Goal: Task Accomplishment & Management: Manage account settings

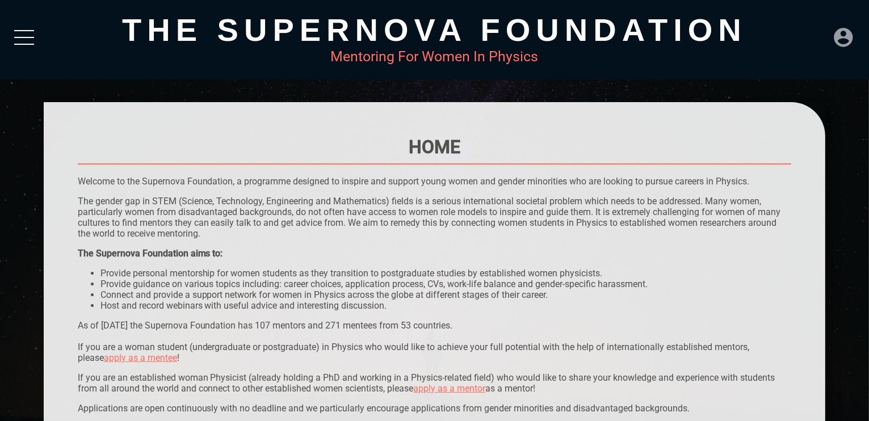
click at [846, 32] on icon at bounding box center [843, 37] width 23 height 23
click at [820, 33] on div "LOGIN" at bounding box center [805, 34] width 37 height 22
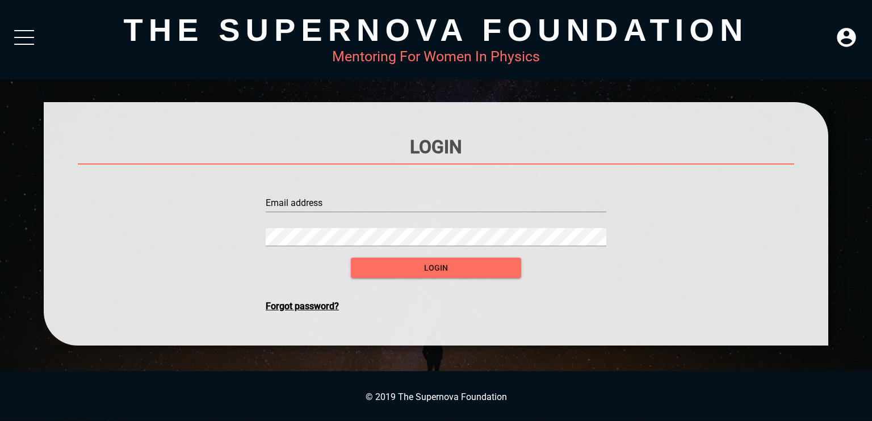
type input "[EMAIL_ADDRESS][DOMAIN_NAME]"
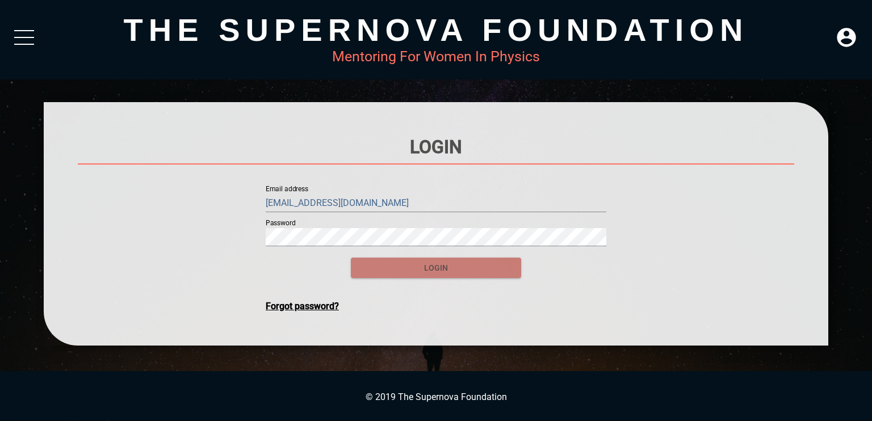
click at [377, 258] on button "login" at bounding box center [436, 268] width 170 height 21
click at [419, 264] on span "login" at bounding box center [436, 268] width 152 height 14
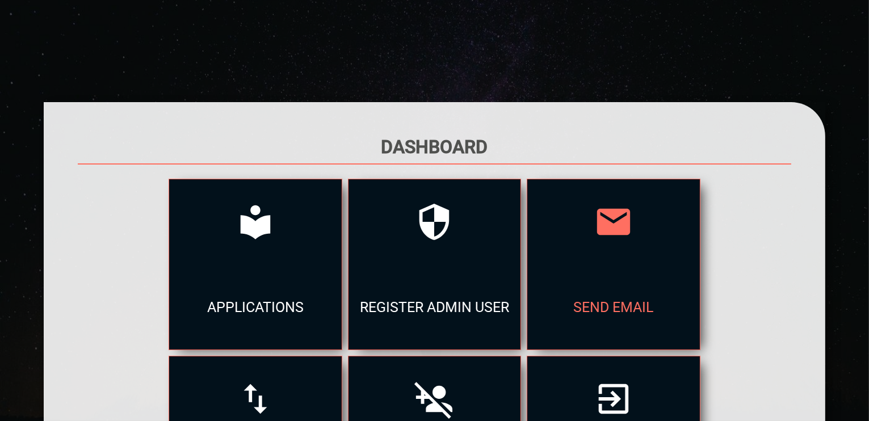
scroll to position [164, 0]
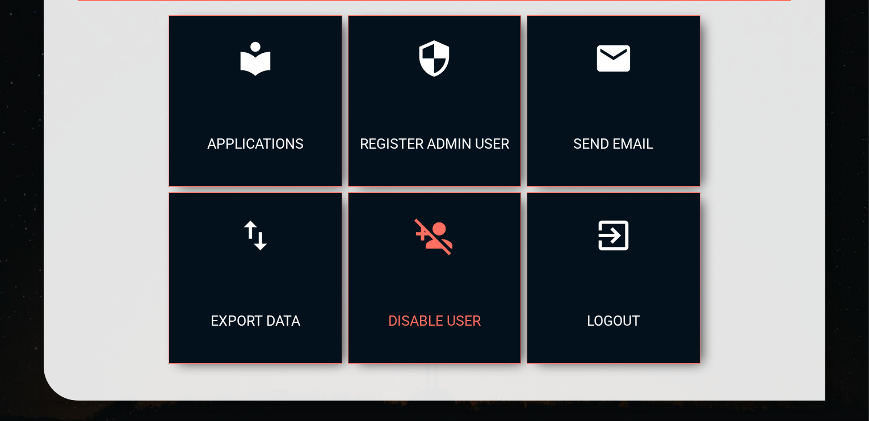
click at [487, 292] on div "disable user" at bounding box center [435, 320] width 172 height 85
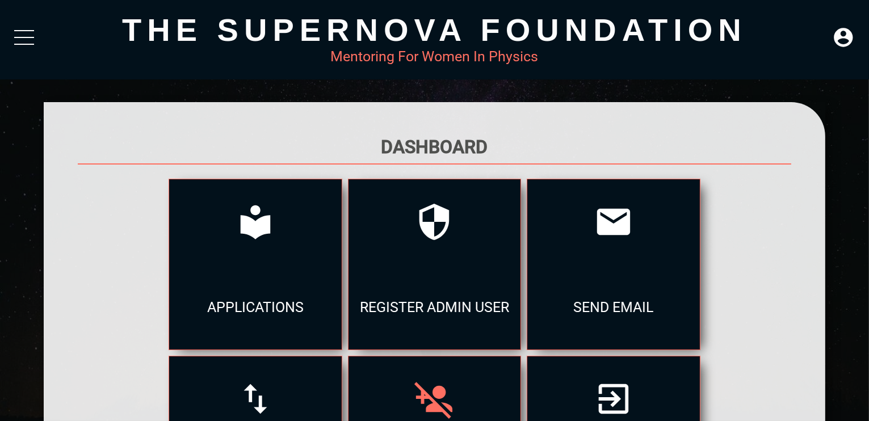
click at [439, 369] on div at bounding box center [435, 399] width 172 height 85
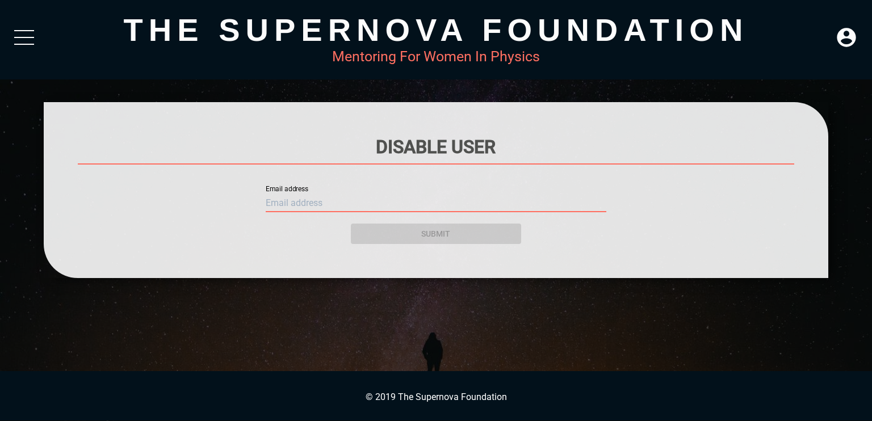
click at [329, 204] on input "text" at bounding box center [436, 203] width 341 height 18
paste input "[EMAIL_ADDRESS][DOMAIN_NAME]"
type input "[EMAIL_ADDRESS][DOMAIN_NAME]"
click at [458, 235] on div "submit" at bounding box center [436, 227] width 170 height 34
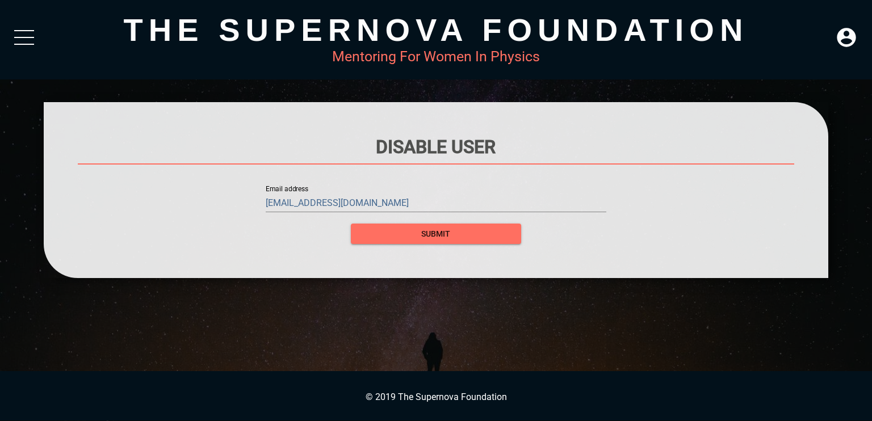
click at [458, 235] on span "submit" at bounding box center [436, 234] width 152 height 14
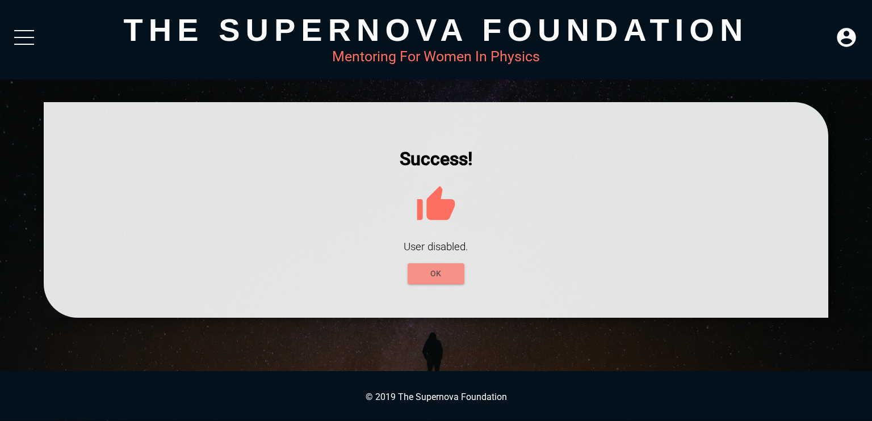
click at [449, 278] on span "OK" at bounding box center [436, 274] width 39 height 14
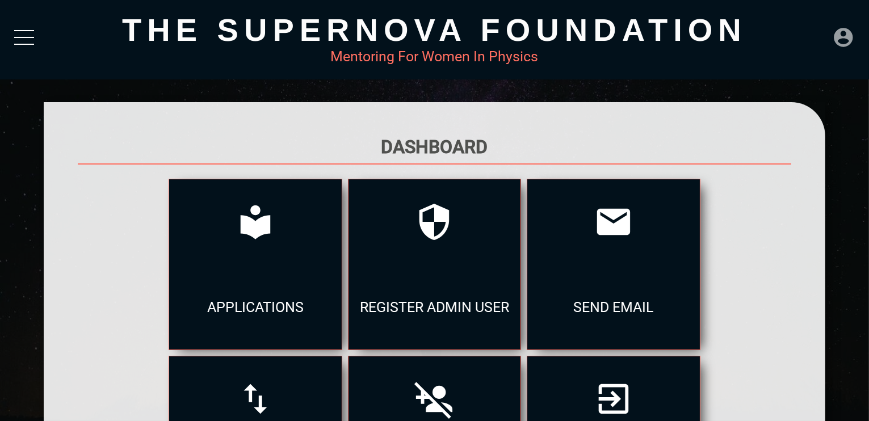
click at [850, 44] on icon at bounding box center [843, 37] width 19 height 19
click at [816, 31] on div "LOGOUT" at bounding box center [819, 34] width 65 height 22
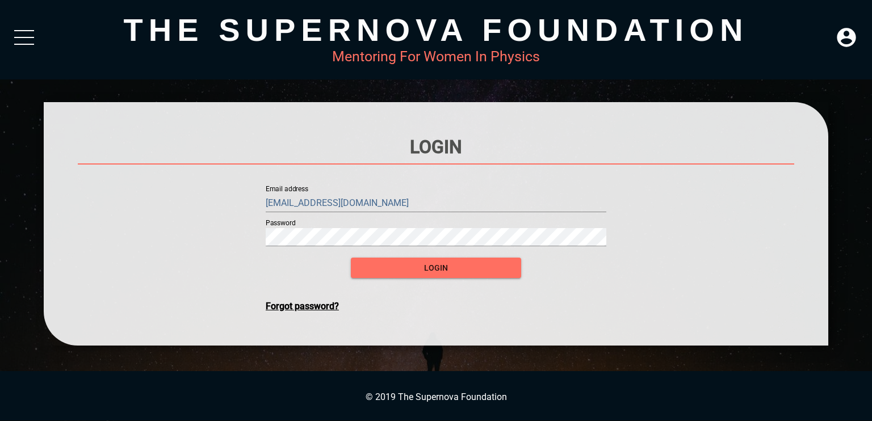
click at [464, 200] on input "[EMAIL_ADDRESS][DOMAIN_NAME]" at bounding box center [436, 203] width 341 height 18
type input "[EMAIL_ADDRESS][DOMAIN_NAME]"
click at [466, 274] on span "login" at bounding box center [436, 268] width 152 height 14
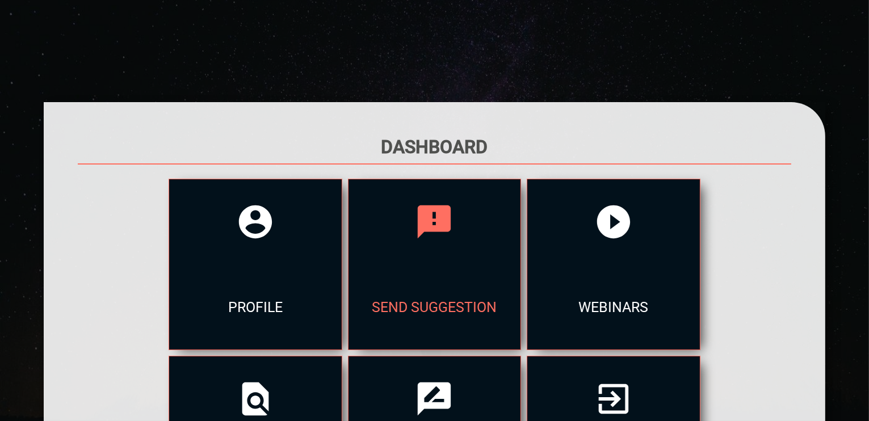
scroll to position [164, 0]
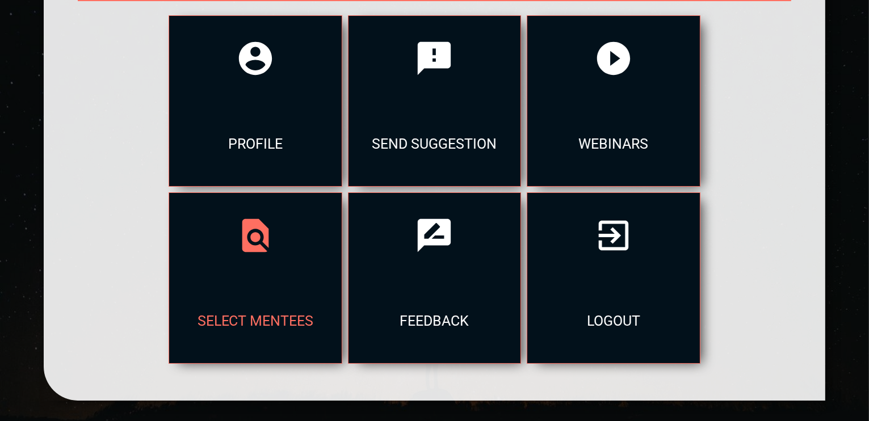
click at [312, 284] on div "select mentees" at bounding box center [255, 320] width 172 height 85
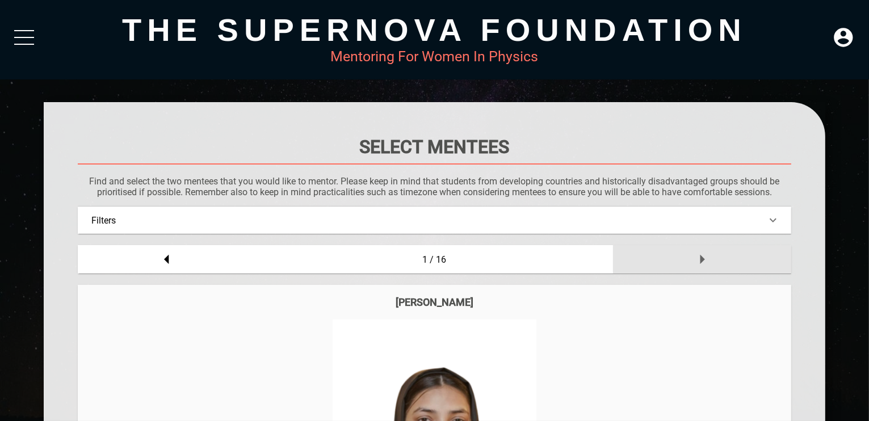
click at [687, 261] on div at bounding box center [702, 259] width 178 height 28
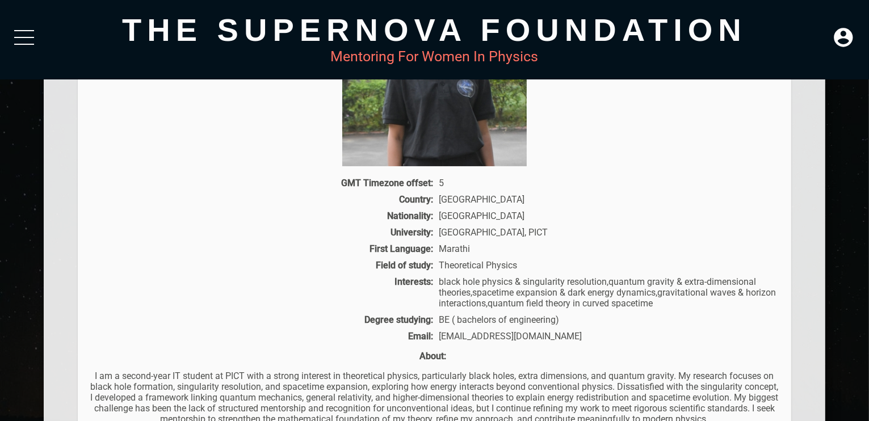
scroll to position [164, 0]
